Goal: Contribute content: Add original content to the website for others to see

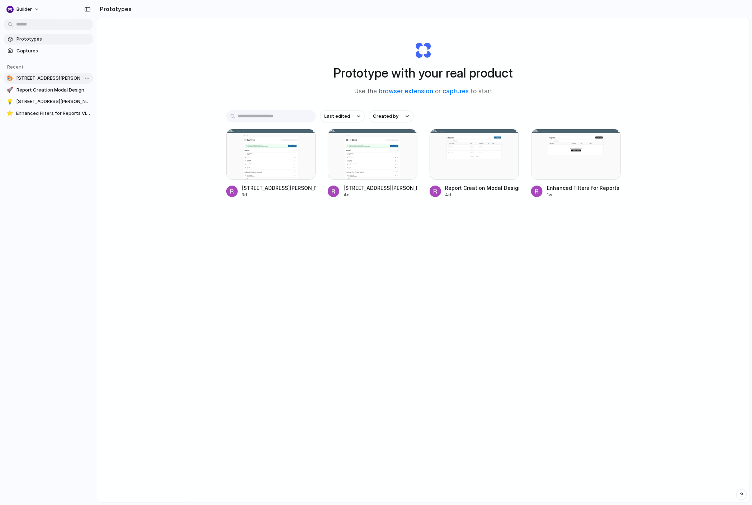
click at [54, 76] on span "[STREET_ADDRESS][PERSON_NAME] Report: FOILs Tab Addition" at bounding box center [53, 78] width 74 height 7
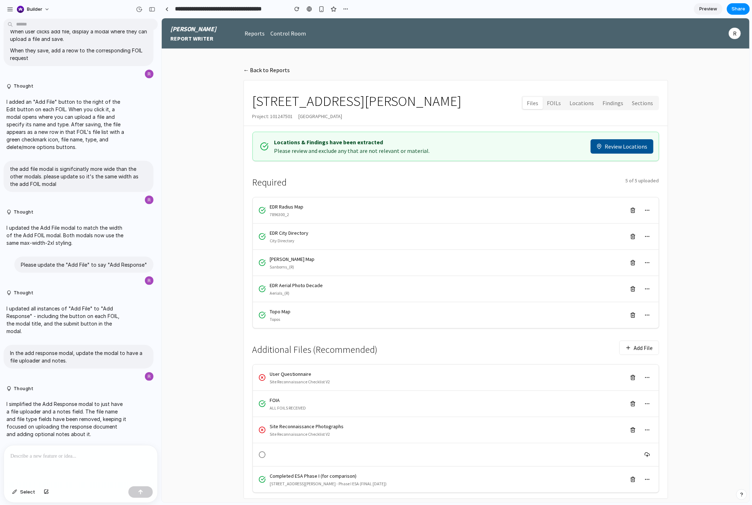
click at [557, 103] on button "FOILs" at bounding box center [554, 102] width 23 height 13
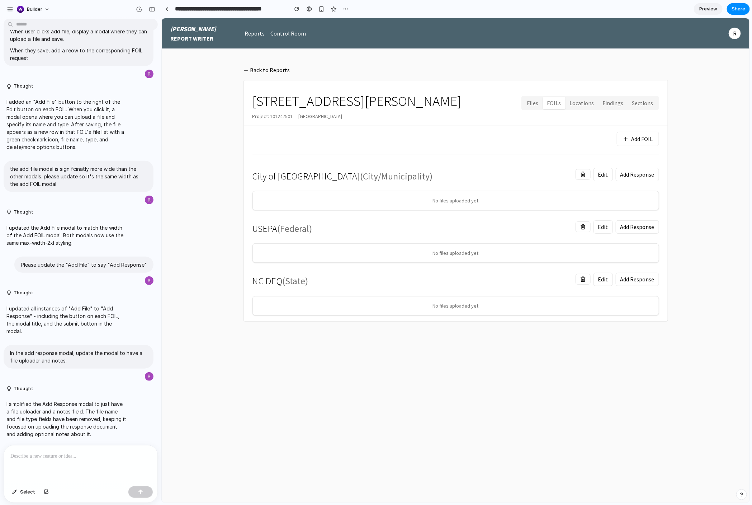
click at [644, 138] on button "Add FOIL" at bounding box center [638, 138] width 42 height 14
click at [642, 175] on button "Add Response" at bounding box center [637, 174] width 43 height 13
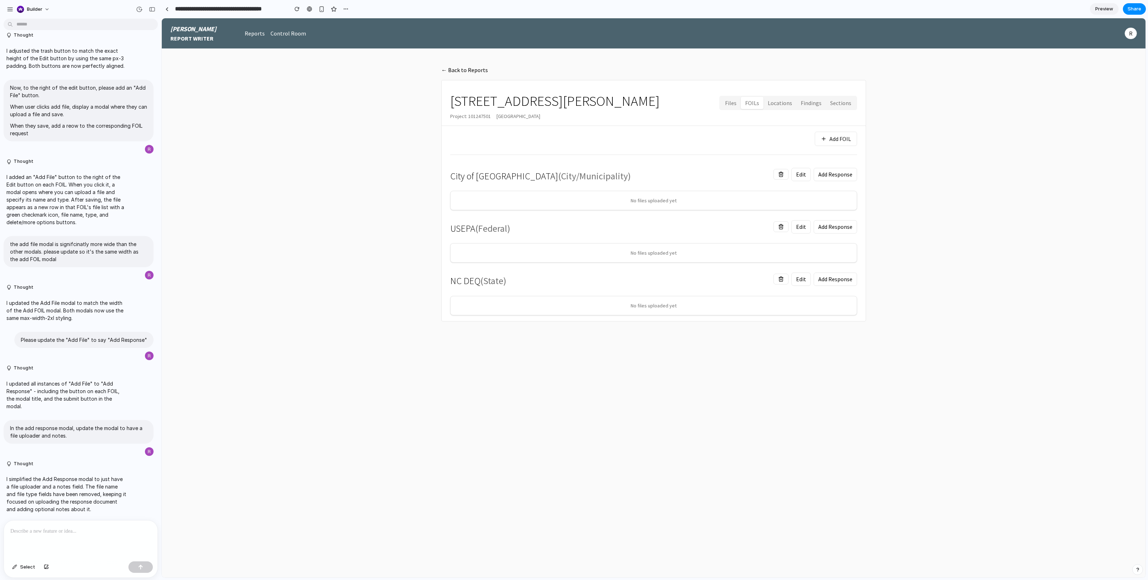
scroll to position [1623, 0]
click at [752, 143] on button "Add FOIL" at bounding box center [836, 139] width 42 height 14
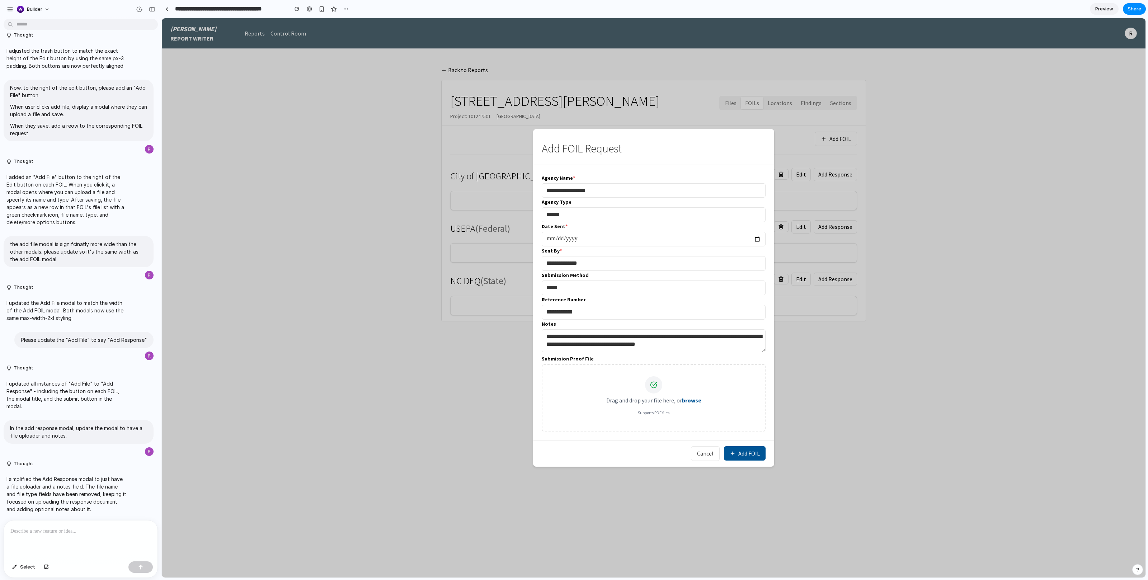
click at [660, 189] on input "**********" at bounding box center [654, 190] width 224 height 15
